Goal: Contribute content

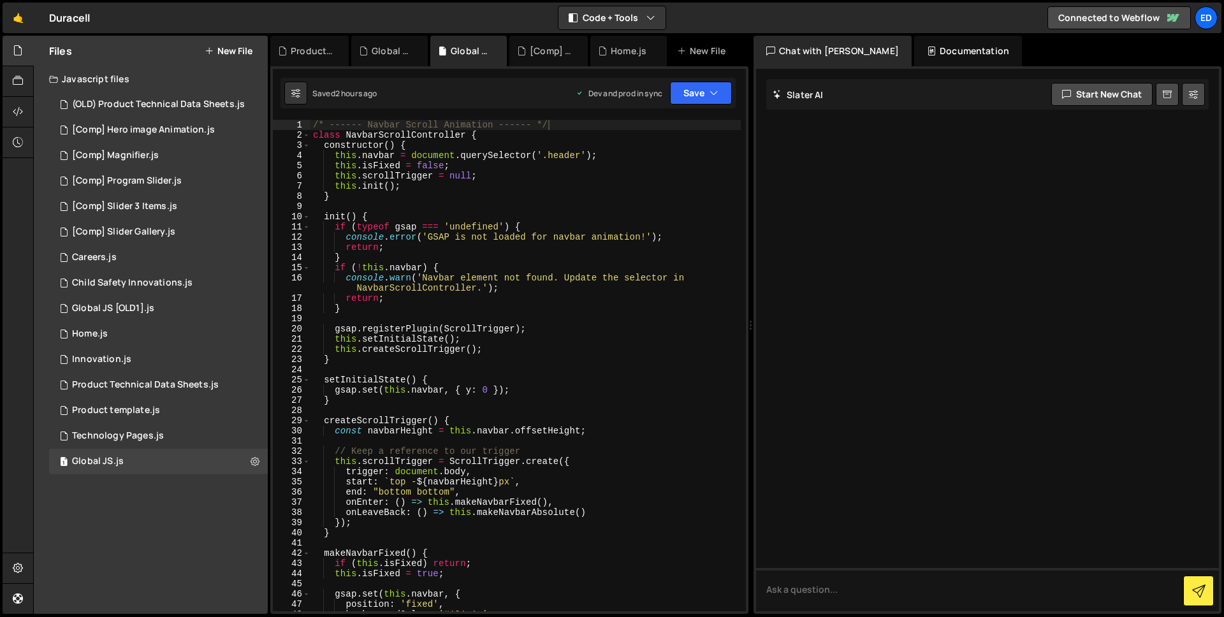
click at [10, 15] on link "🤙" at bounding box center [18, 18] width 31 height 31
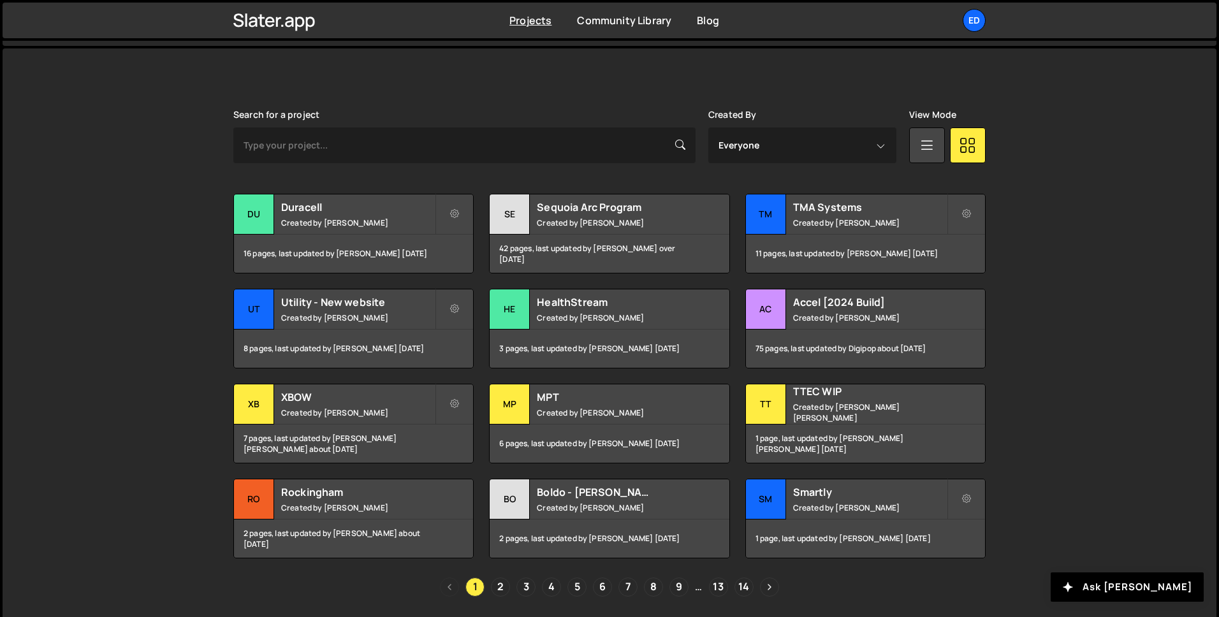
scroll to position [325, 0]
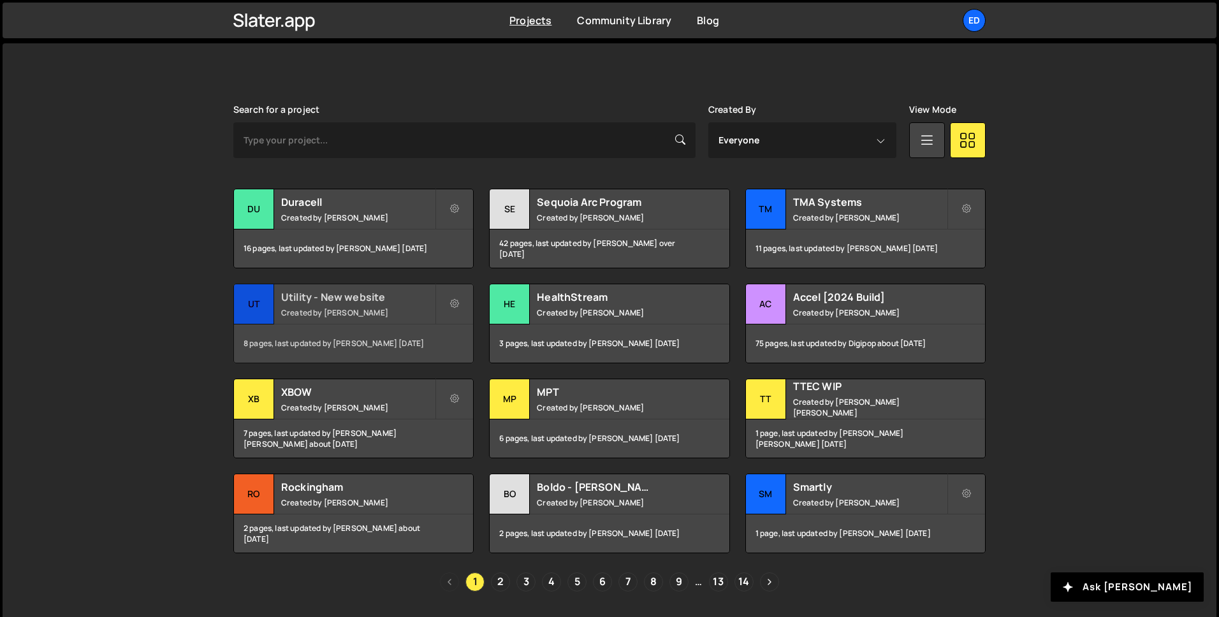
click at [340, 300] on h2 "Utility - New website" at bounding box center [358, 297] width 154 height 14
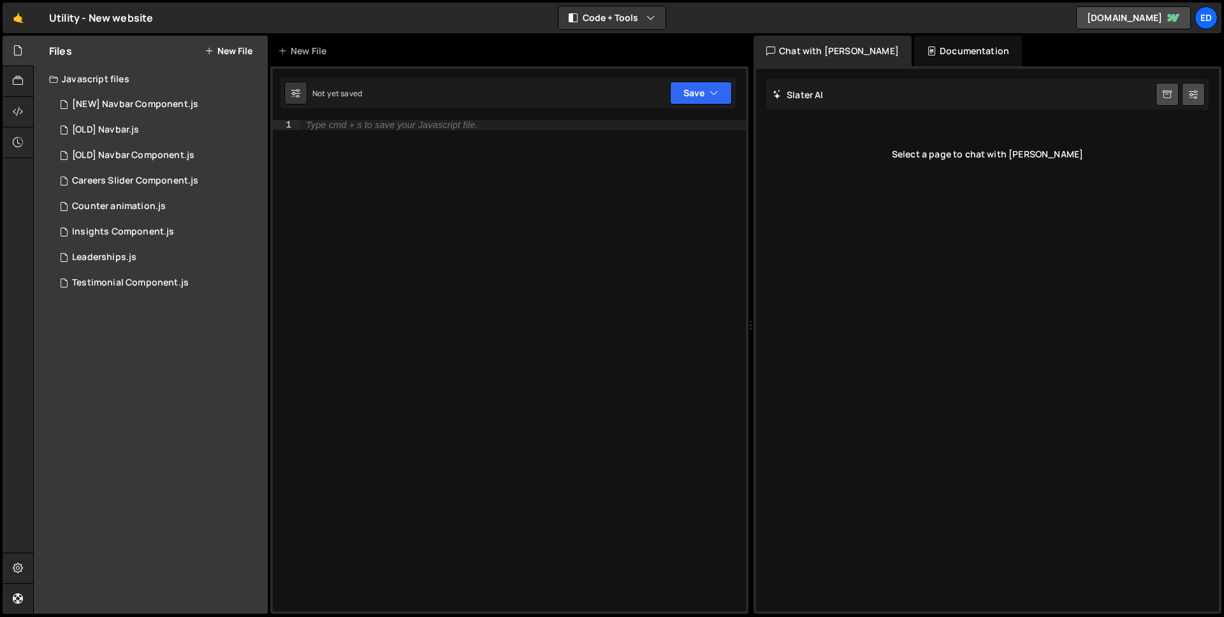
click at [242, 57] on div "Files New File" at bounding box center [151, 51] width 234 height 31
click at [238, 51] on button "New File" at bounding box center [229, 51] width 48 height 10
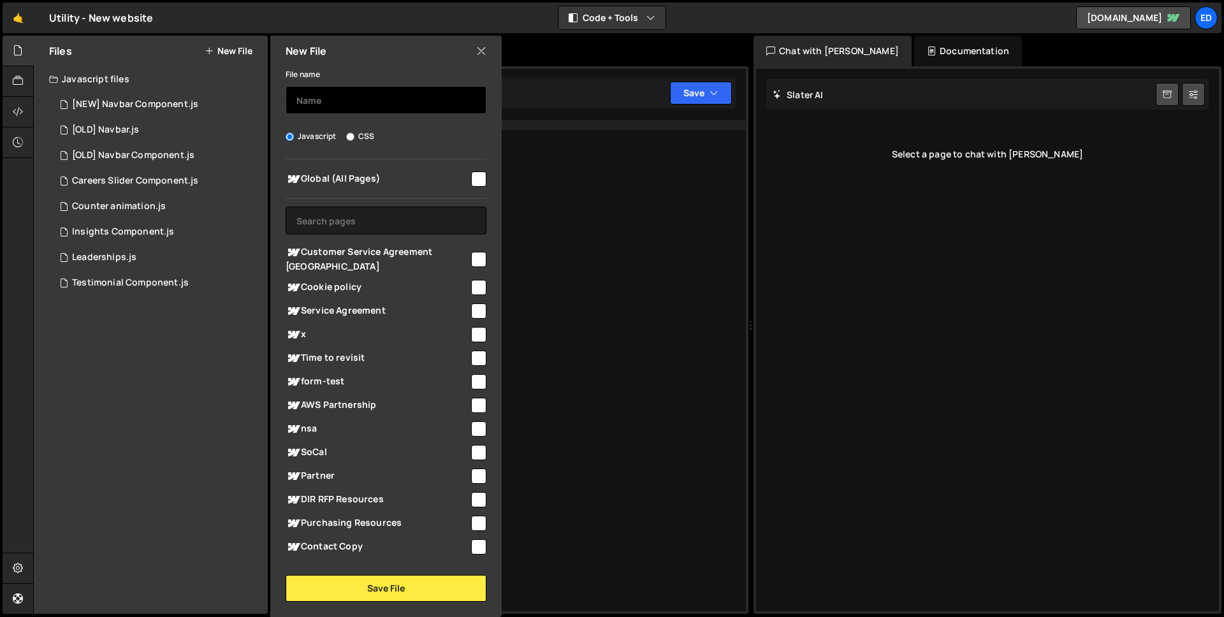
click at [319, 112] on input "text" at bounding box center [386, 100] width 201 height 28
type input "Solutions - Template"
click at [353, 214] on input "text" at bounding box center [386, 221] width 201 height 28
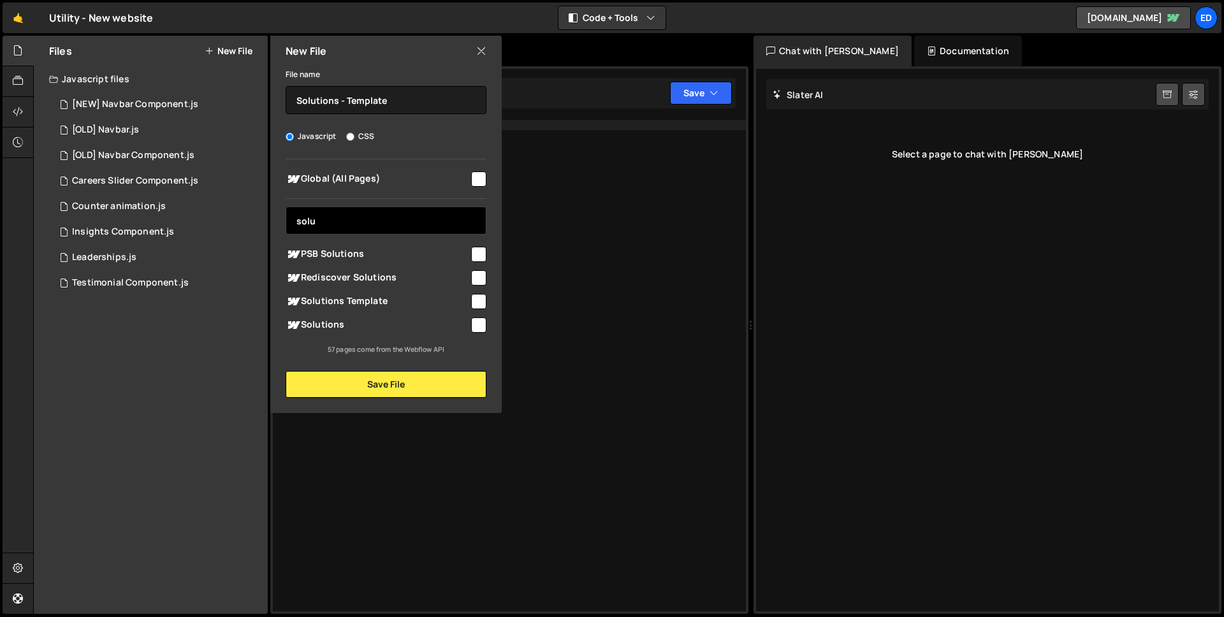
type input "solu"
click at [481, 298] on input "checkbox" at bounding box center [478, 301] width 15 height 15
checkbox input "true"
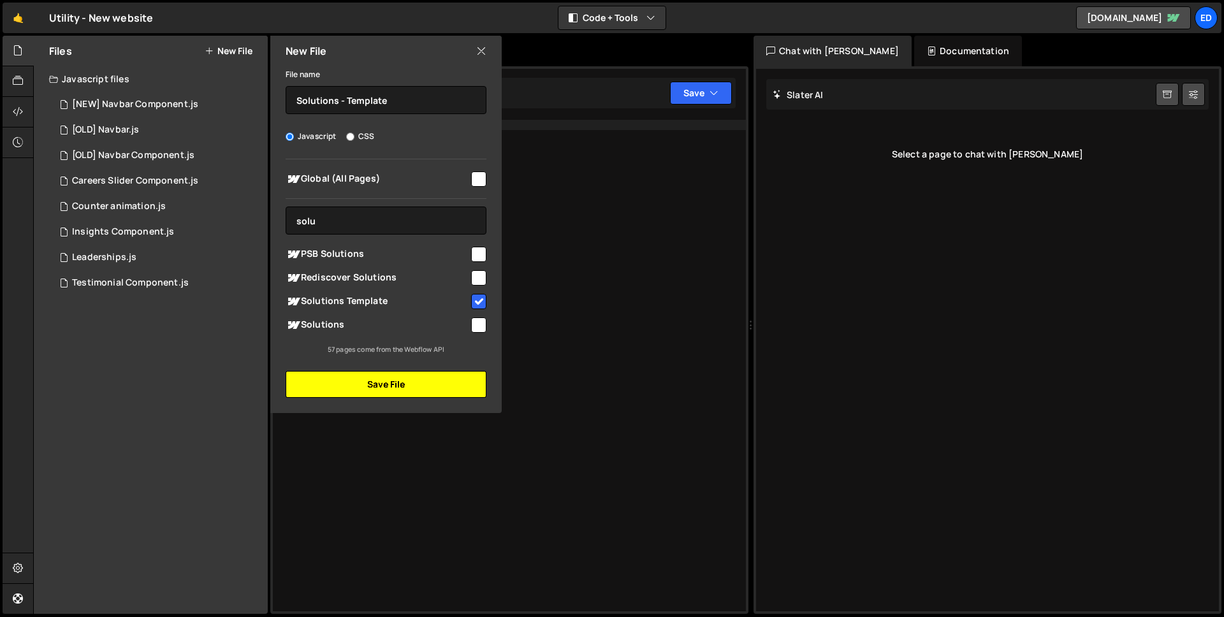
click at [390, 379] on button "Save File" at bounding box center [386, 384] width 201 height 27
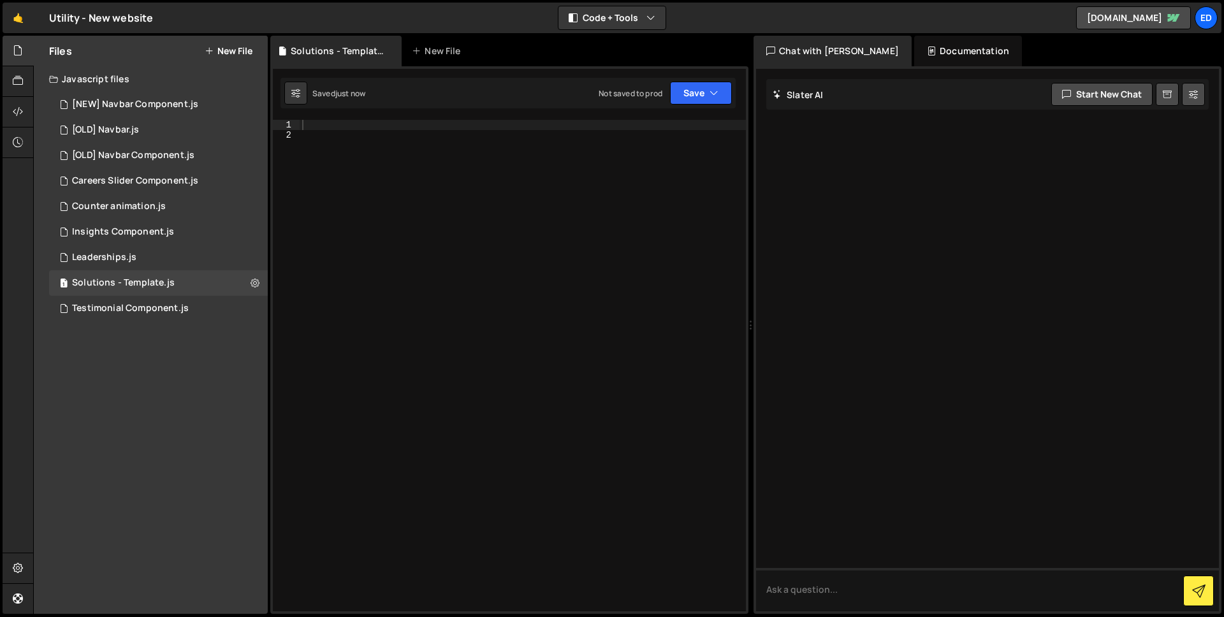
click at [386, 126] on div at bounding box center [523, 376] width 446 height 512
paste textarea "}"
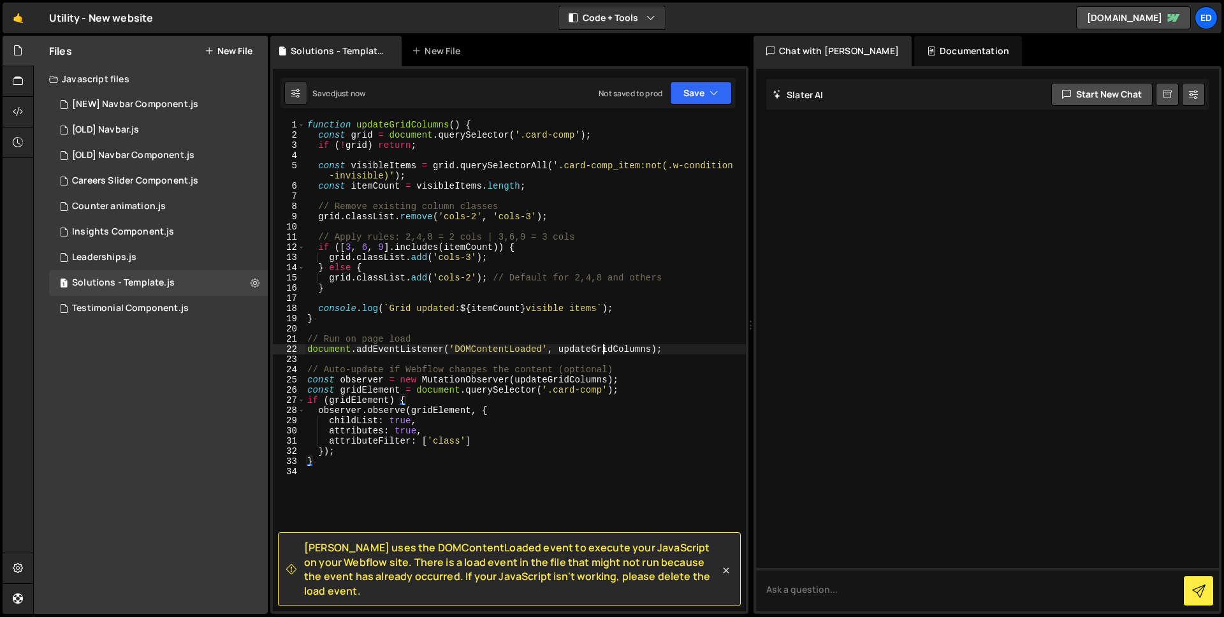
click at [601, 346] on div "function updateGridColumns ( ) { const grid = document . querySelector ( '.card…" at bounding box center [525, 376] width 441 height 512
drag, startPoint x: 668, startPoint y: 349, endPoint x: 301, endPoint y: 346, distance: 367.3
click at [301, 346] on div "document.addEventListener('DOMContentLoaded', updateGridColumns); 1 2 3 4 5 6 7…" at bounding box center [509, 366] width 473 height 492
paste textarea "updateGridColumns"
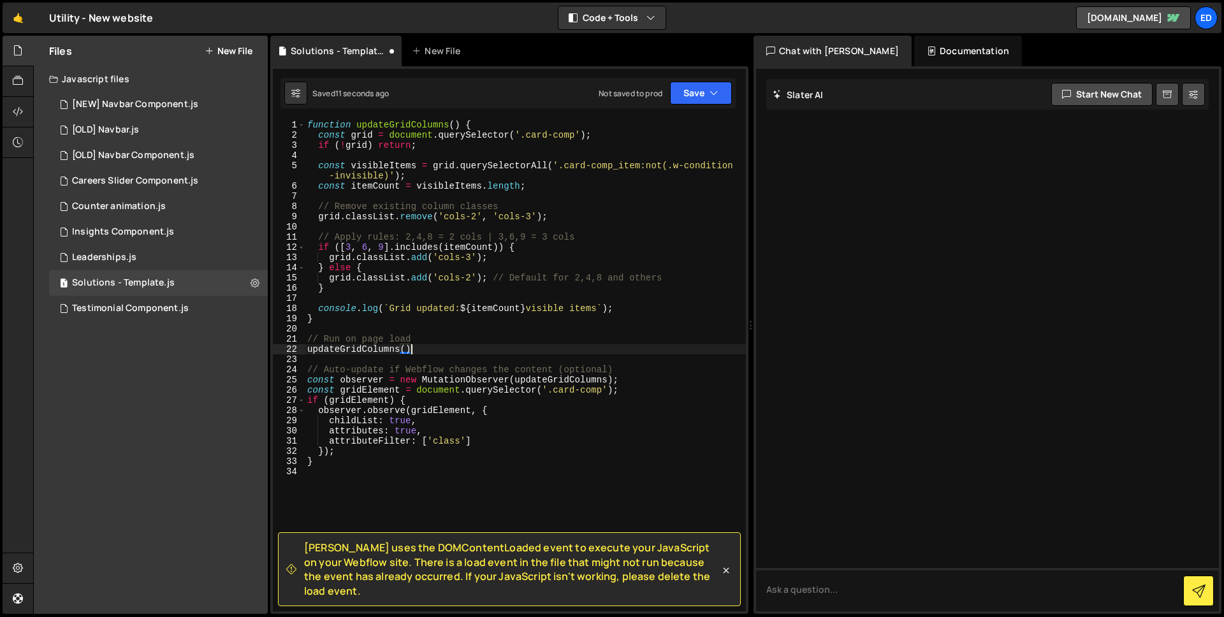
scroll to position [0, 7]
click at [497, 342] on div "function updateGridColumns ( ) { const grid = document . querySelector ( '.card…" at bounding box center [525, 376] width 441 height 512
type textarea "// Run on page load"
click at [732, 574] on icon at bounding box center [726, 570] width 13 height 13
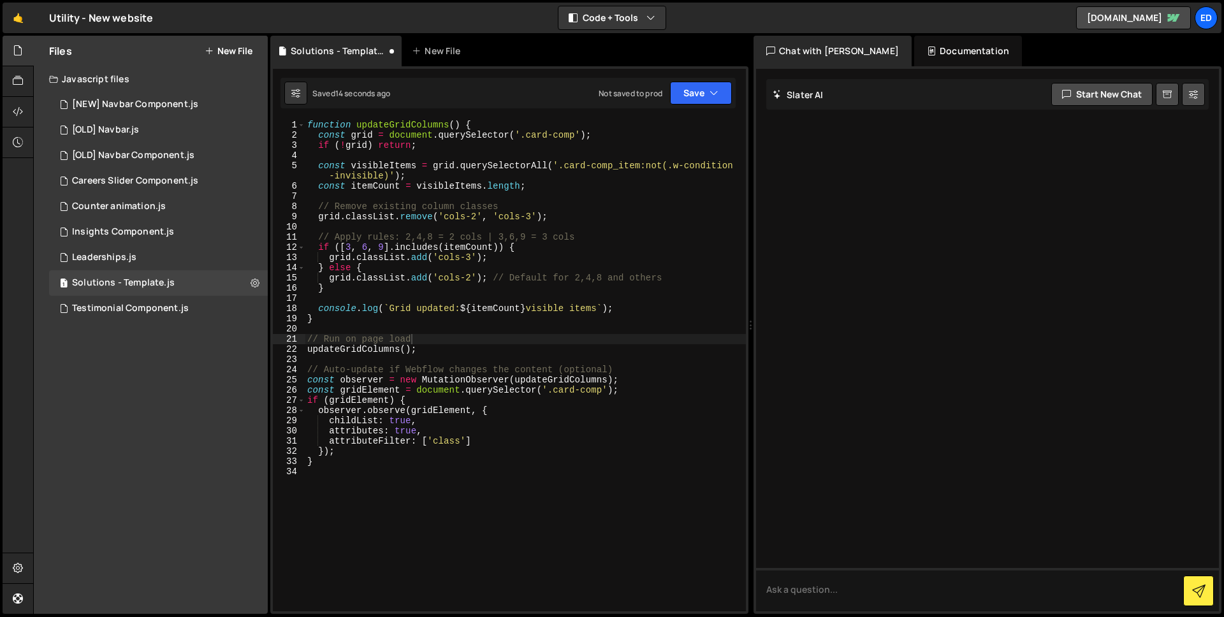
click at [732, 574] on div "function updateGridColumns ( ) { const grid = document . querySelector ( '.card…" at bounding box center [525, 376] width 441 height 512
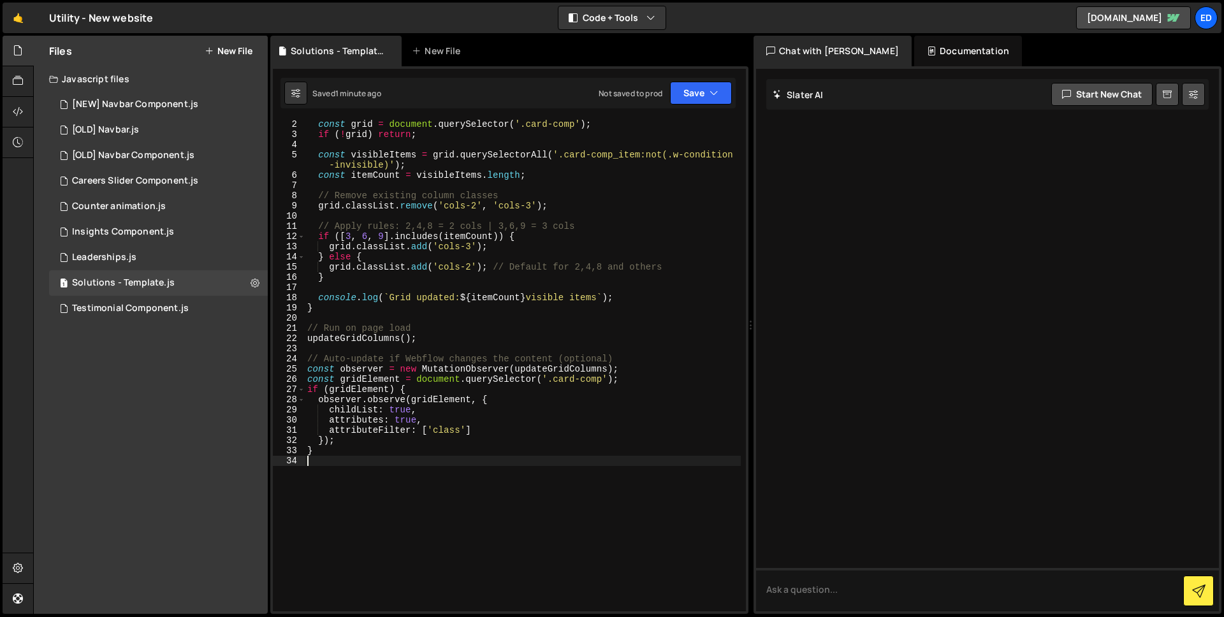
scroll to position [12, 0]
click at [308, 365] on div "const grid = document . querySelector ( '.card-comp' ) ; if ( ! grid ) return ;…" at bounding box center [523, 374] width 436 height 512
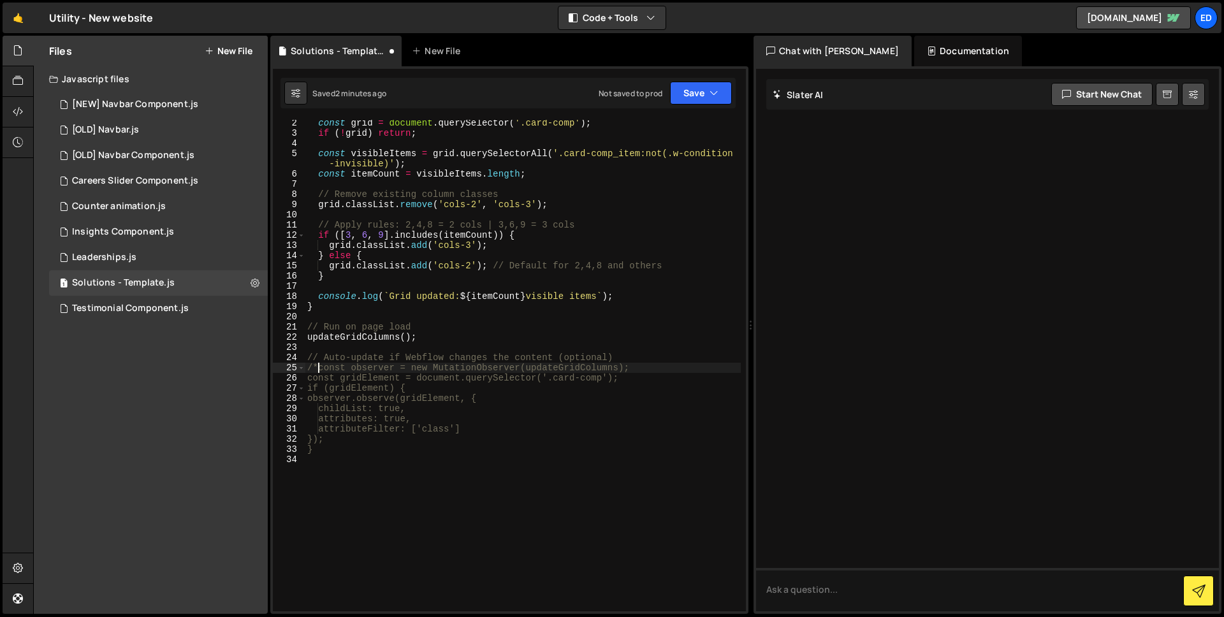
click at [344, 448] on div "const grid = document . querySelector ( '.card-comp' ) ; if ( ! grid ) return ;…" at bounding box center [523, 374] width 436 height 512
click at [316, 370] on div "const grid = document . querySelector ( '.card-comp' ) ; if ( ! grid ) return ;…" at bounding box center [523, 374] width 436 height 512
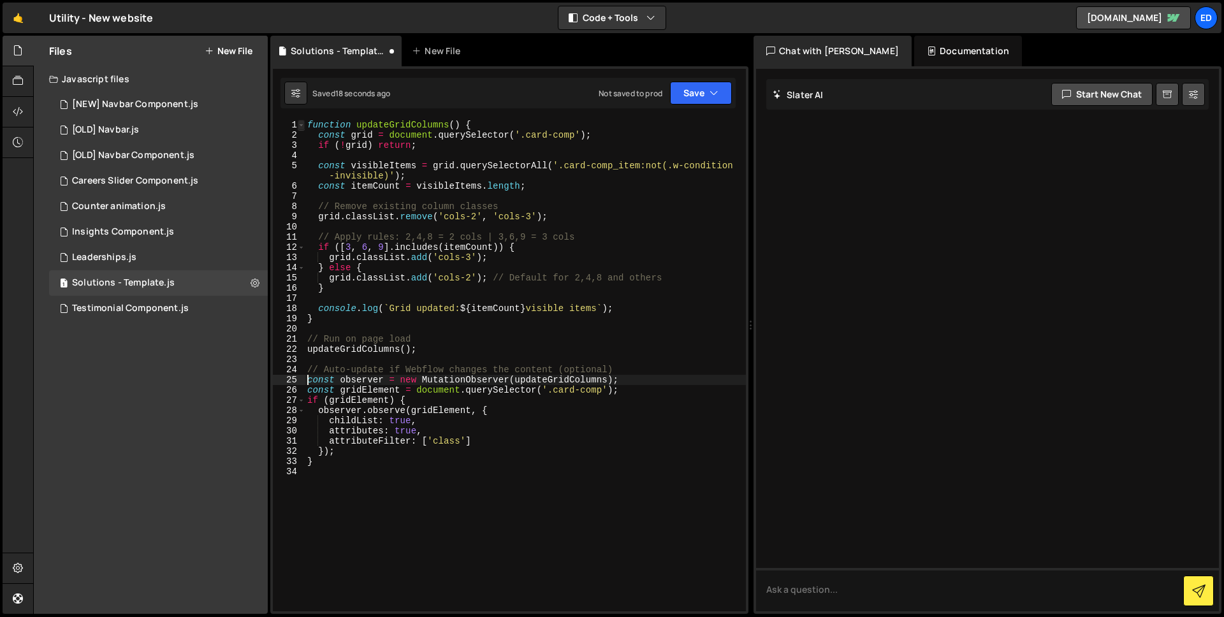
click at [304, 124] on span at bounding box center [301, 125] width 7 height 10
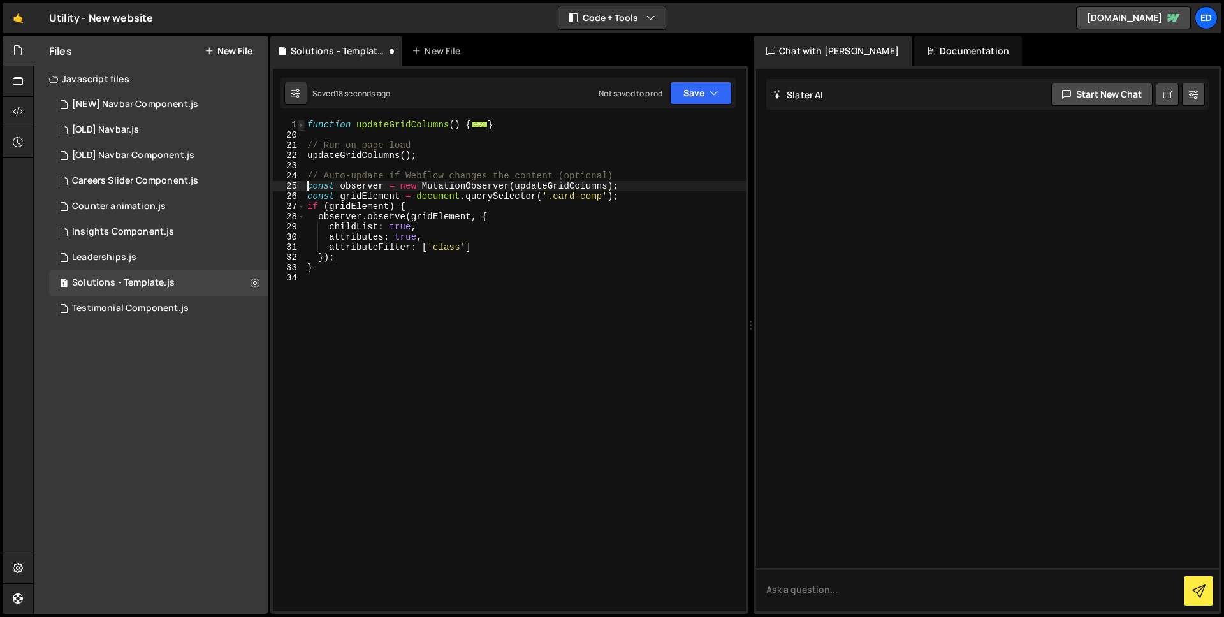
click at [301, 123] on span at bounding box center [301, 125] width 7 height 10
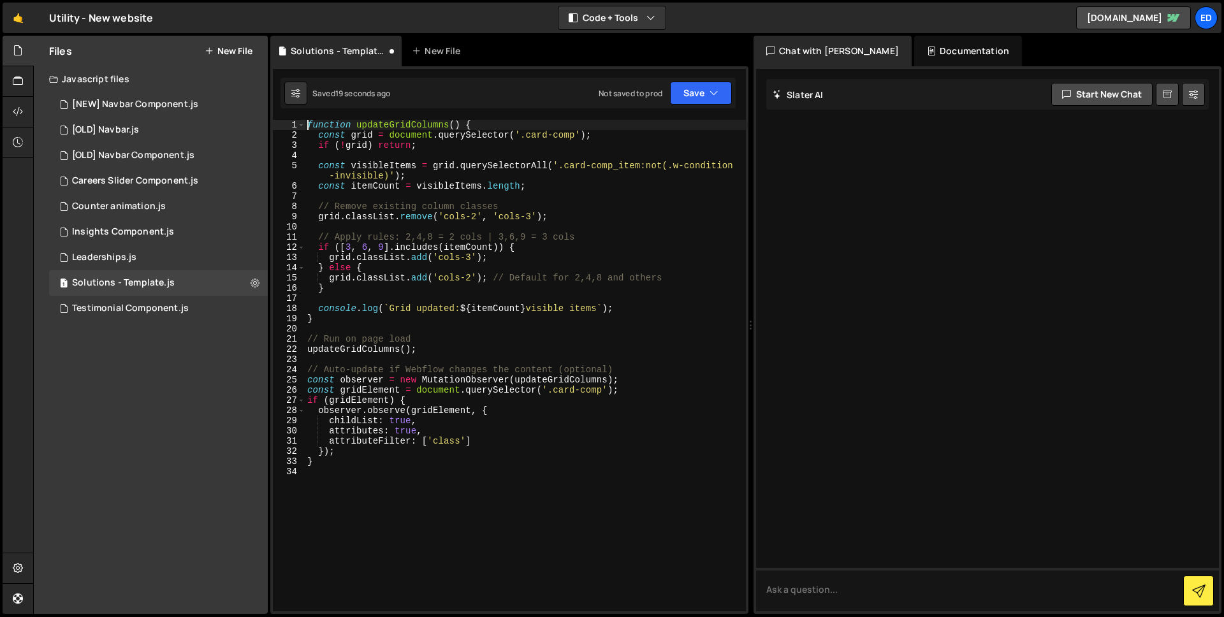
click at [309, 123] on div "function updateGridColumns ( ) { const grid = document . querySelector ( '.card…" at bounding box center [525, 376] width 441 height 512
type textarea "/*function updateGridColumns() {"
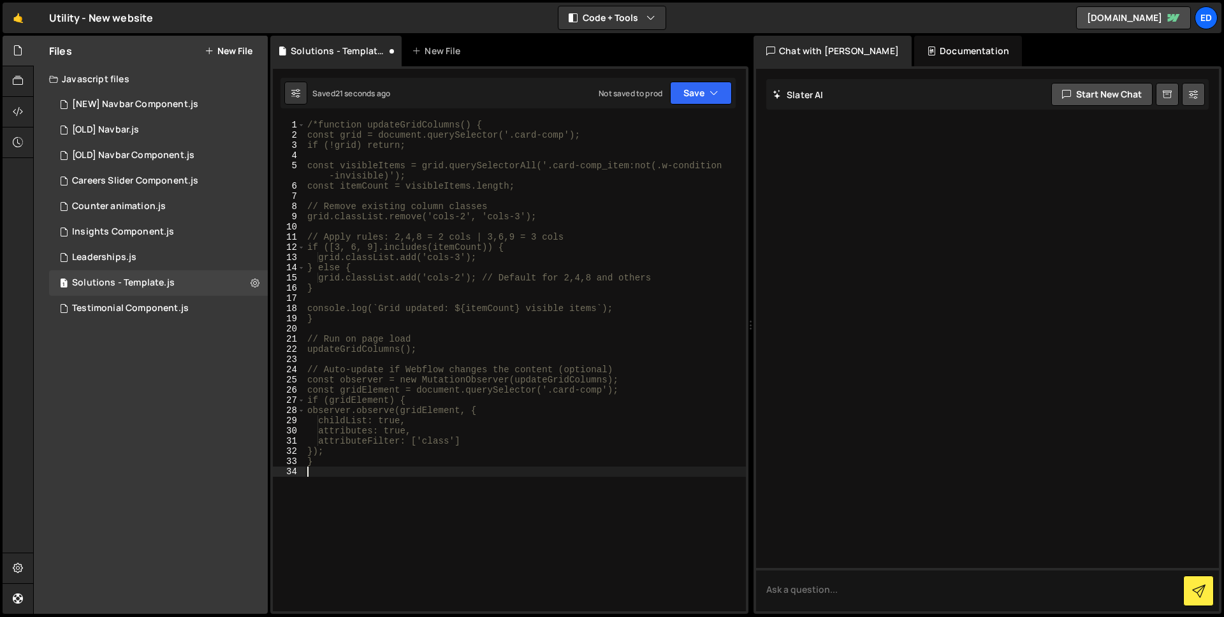
click at [349, 493] on div "/*function updateGridColumns() { const grid = document.querySelector('.card-com…" at bounding box center [525, 376] width 441 height 512
click at [420, 349] on div "/*function updateGridColumns() { const grid = document.querySelector('.card-com…" at bounding box center [525, 376] width 441 height 512
type textarea "updateGridColumns();"
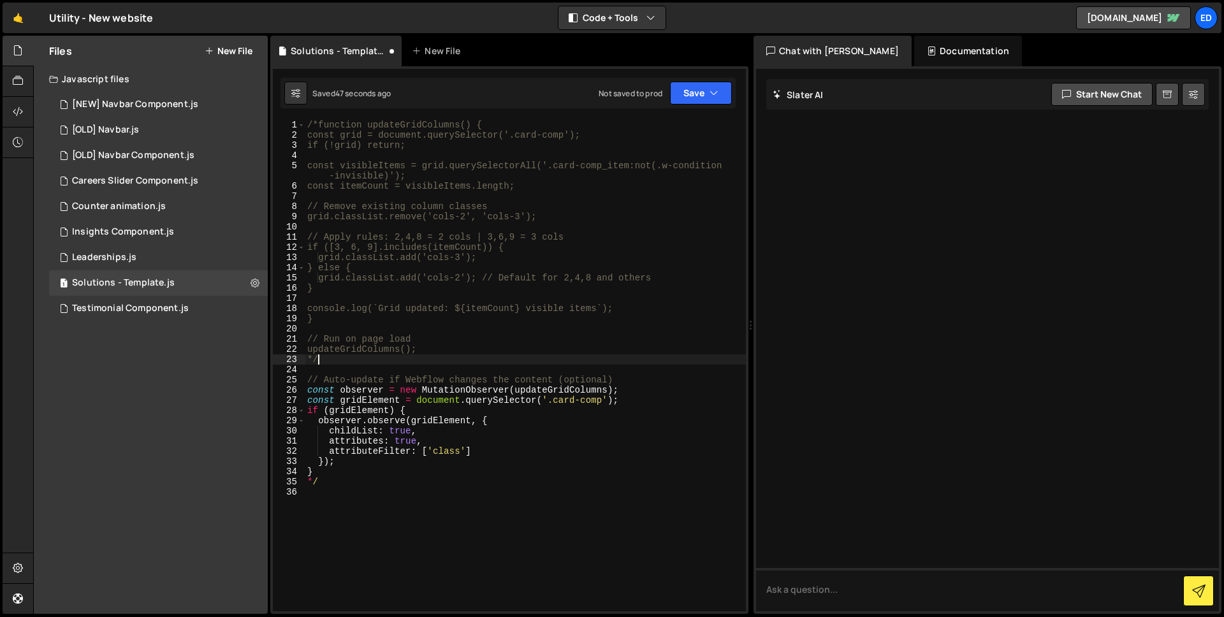
type textarea "*"
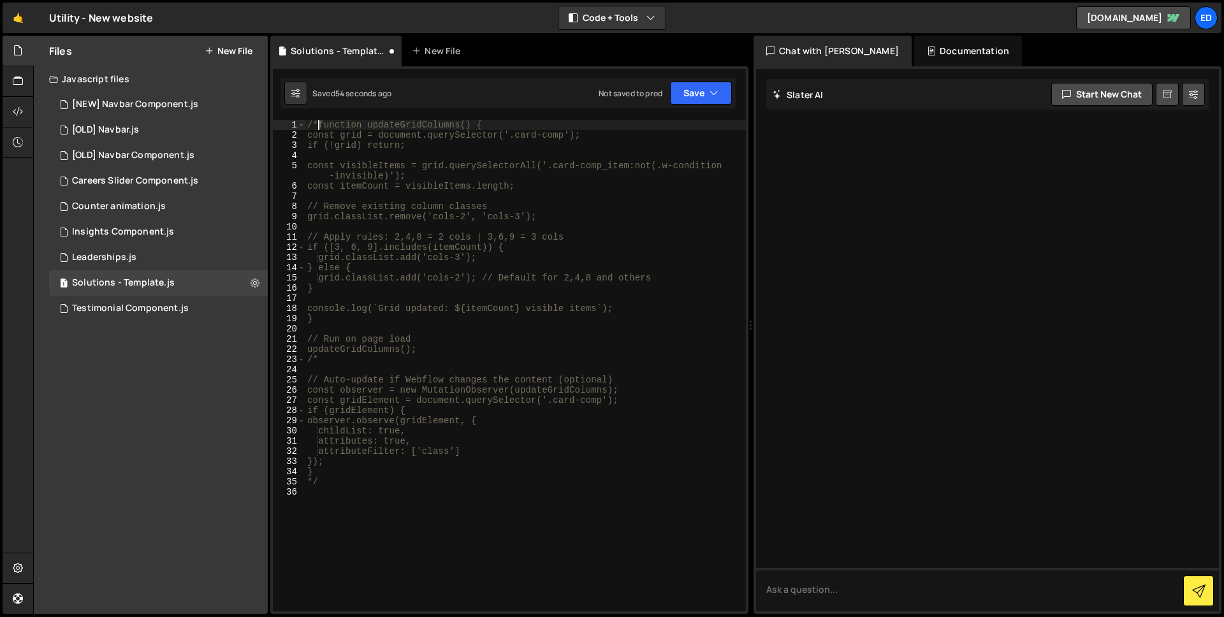
click at [319, 124] on div "/*function updateGridColumns() { const grid = document.querySelector('.card-com…" at bounding box center [525, 376] width 441 height 512
type textarea "function updateGridColumns() {"
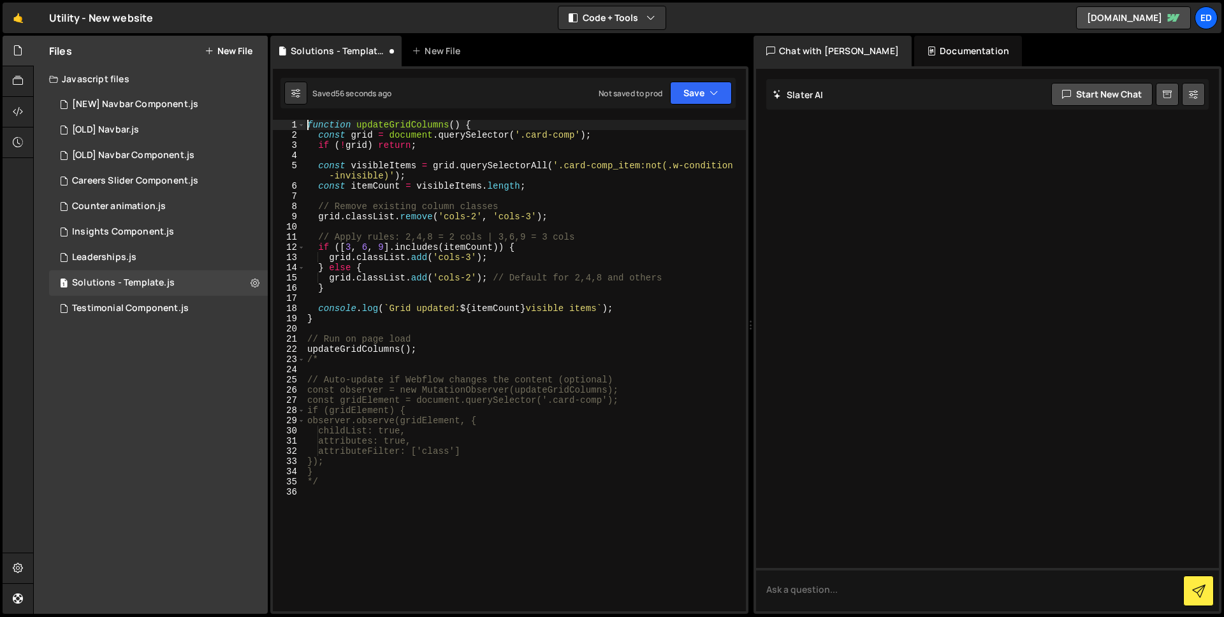
click at [495, 199] on div "function updateGridColumns ( ) { const grid = document . querySelector ( '.card…" at bounding box center [525, 376] width 441 height 512
drag, startPoint x: 527, startPoint y: 134, endPoint x: 577, endPoint y: 138, distance: 49.9
click at [577, 138] on div "function updateGridColumns ( ) { const grid = document . querySelector ( '.card…" at bounding box center [525, 376] width 441 height 512
click at [450, 175] on div "function updateGridColumns ( ) { const grid = document . querySelector ( '.card…" at bounding box center [525, 376] width 441 height 512
click at [492, 218] on div "function updateGridColumns ( ) { const grid = document . querySelector ( '.card…" at bounding box center [525, 376] width 441 height 512
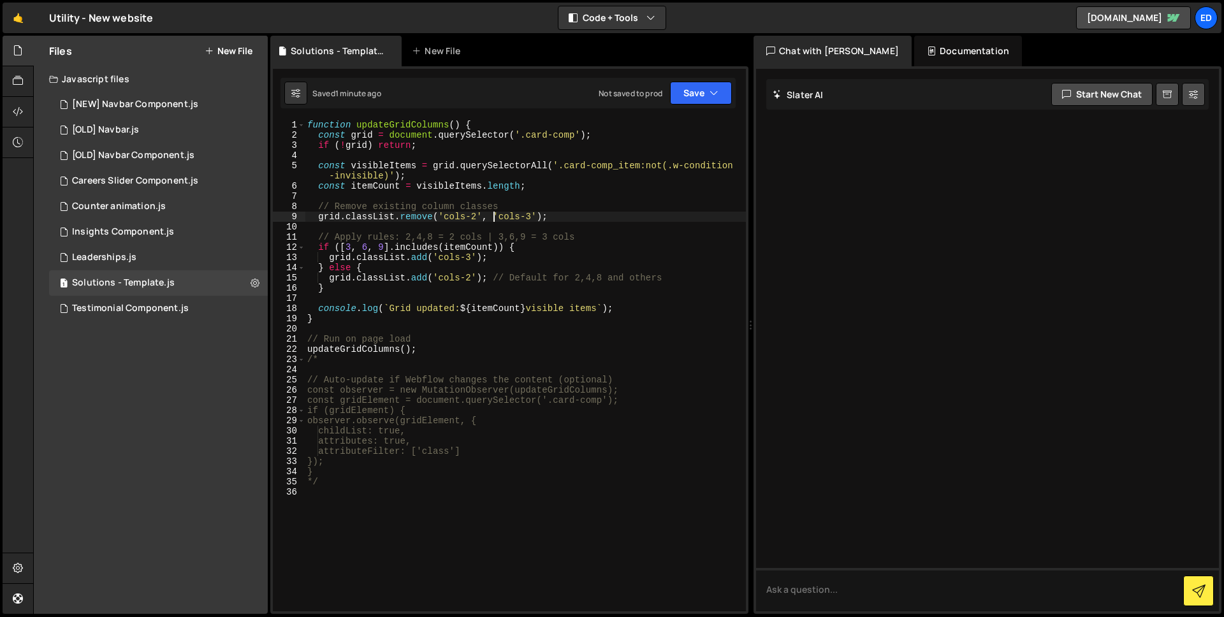
click at [321, 360] on div "function updateGridColumns ( ) { const grid = document . querySelector ( '.card…" at bounding box center [525, 376] width 441 height 512
type textarea "/"
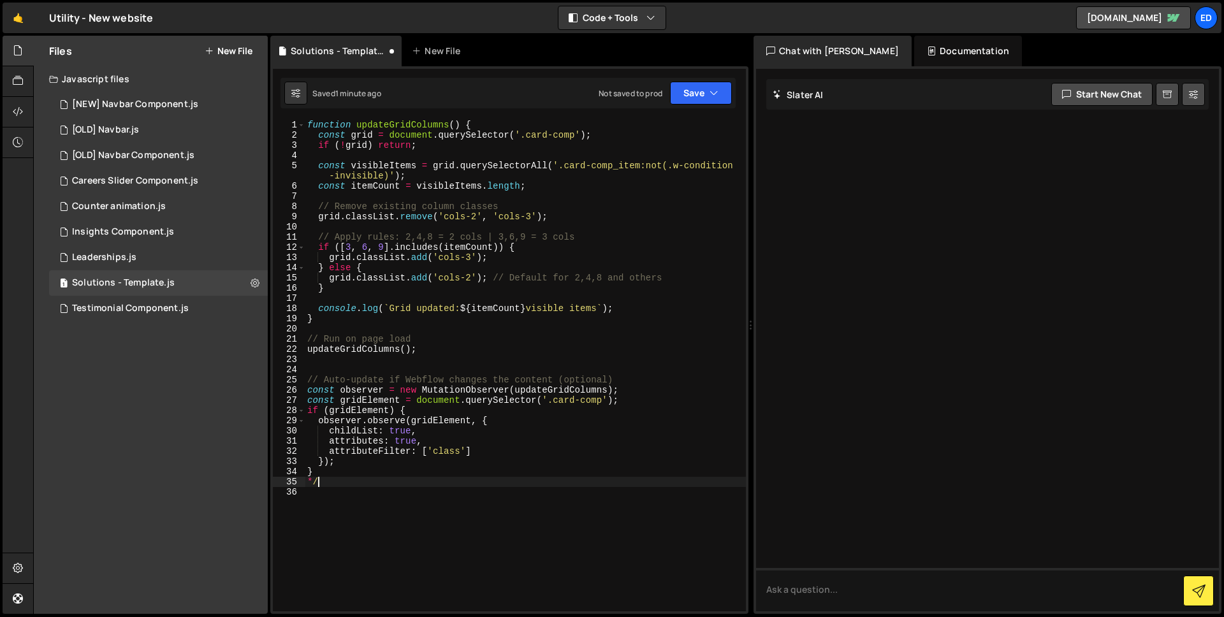
click at [321, 481] on div "function updateGridColumns ( ) { const grid = document . querySelector ( '.card…" at bounding box center [525, 376] width 441 height 512
type textarea "*"
click at [383, 476] on div "function updateGridColumns ( ) { const grid = document . querySelector ( '.card…" at bounding box center [525, 376] width 441 height 512
type textarea "}"
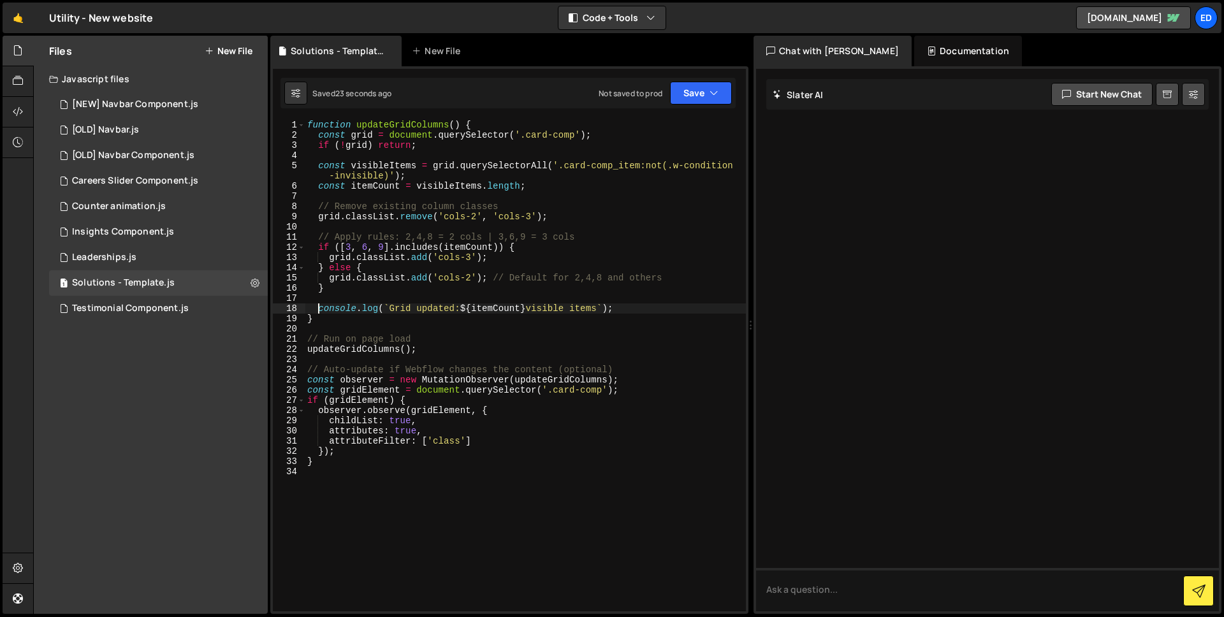
click at [321, 307] on div "function updateGridColumns ( ) { const grid = document . querySelector ( '.card…" at bounding box center [525, 376] width 441 height 512
click at [305, 379] on div "function updateGridColumns ( ) { const grid = document . querySelector ( '.card…" at bounding box center [525, 376] width 441 height 512
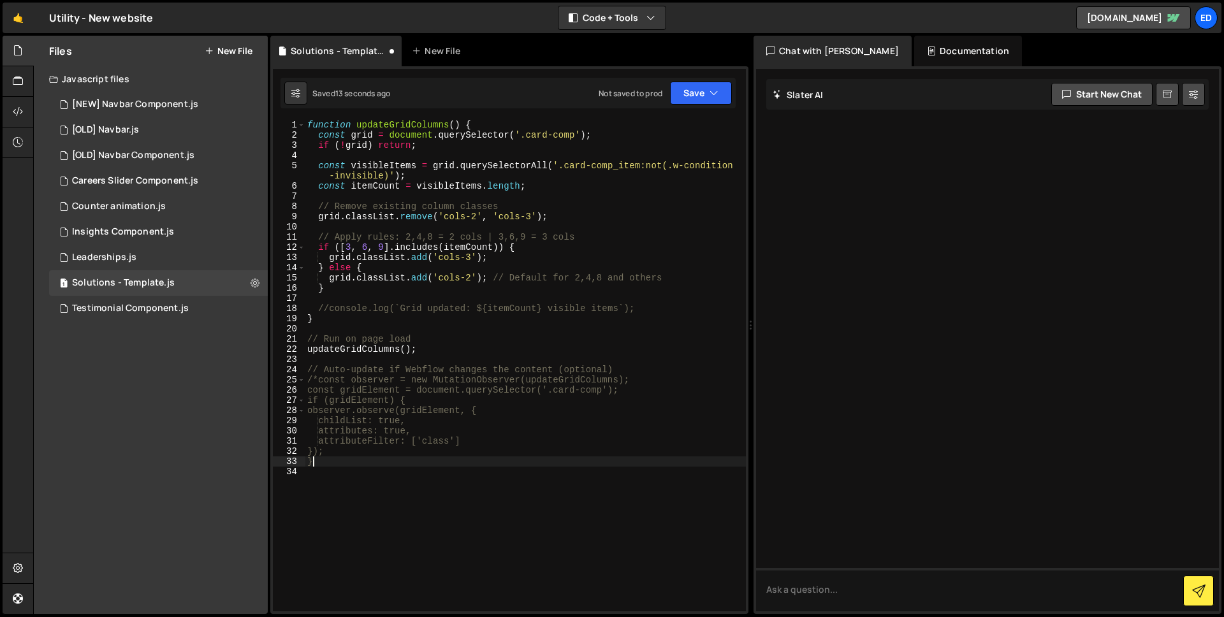
click at [341, 461] on div "function updateGridColumns ( ) { const grid = document . querySelector ( '.card…" at bounding box center [525, 376] width 441 height 512
click at [600, 365] on div "function updateGridColumns ( ) { const grid = document . querySelector ( '.card…" at bounding box center [525, 376] width 441 height 512
click at [616, 350] on div "function updateGridColumns ( ) { const grid = document . querySelector ( '.card…" at bounding box center [525, 376] width 441 height 512
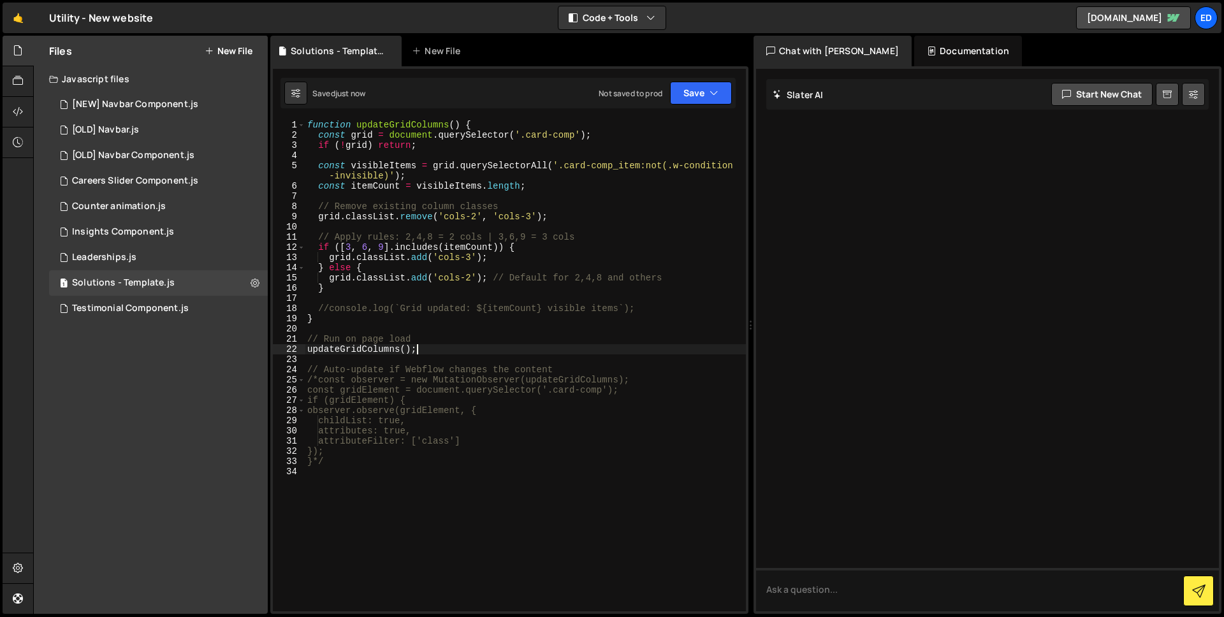
type textarea "updateGridColumns();"
click at [41, 18] on div "🤙 Utility - New website ⚠️ Code is being edited in another browser" at bounding box center [78, 18] width 150 height 31
click at [33, 19] on link "🤙" at bounding box center [18, 18] width 31 height 31
